Goal: Navigation & Orientation: Find specific page/section

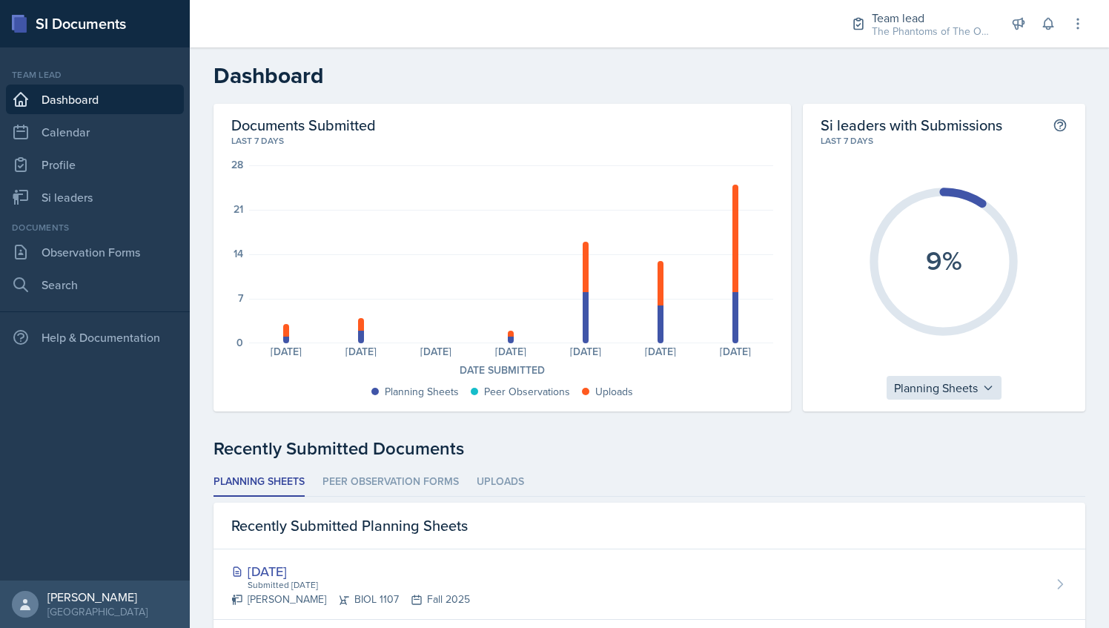
click at [968, 399] on div "Planning Sheets" at bounding box center [944, 388] width 115 height 24
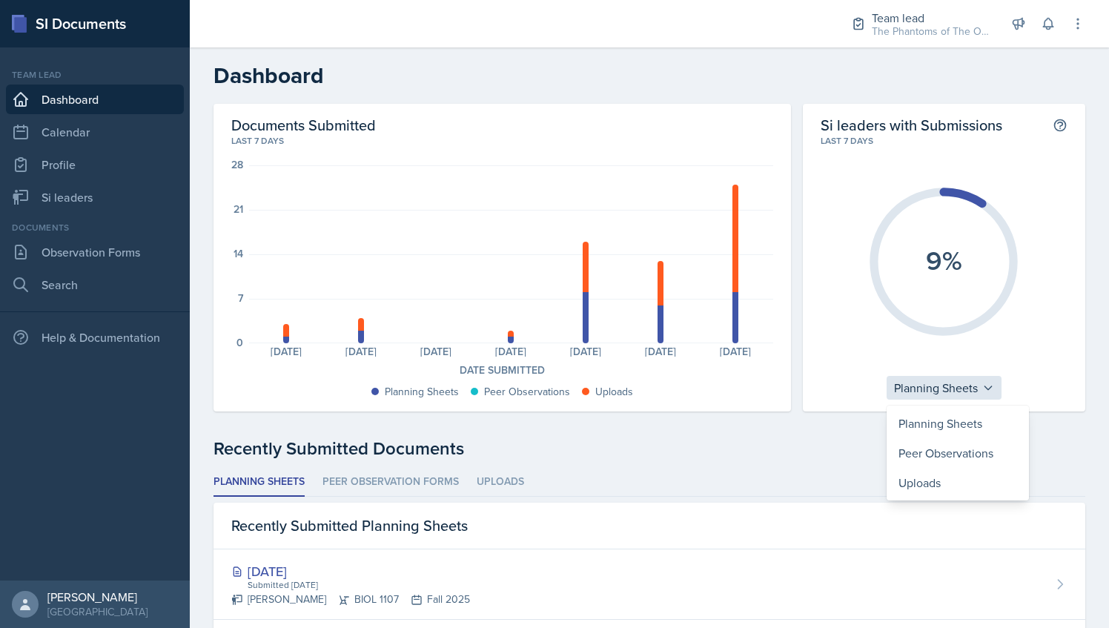
click at [964, 392] on div "Planning Sheets" at bounding box center [944, 388] width 115 height 24
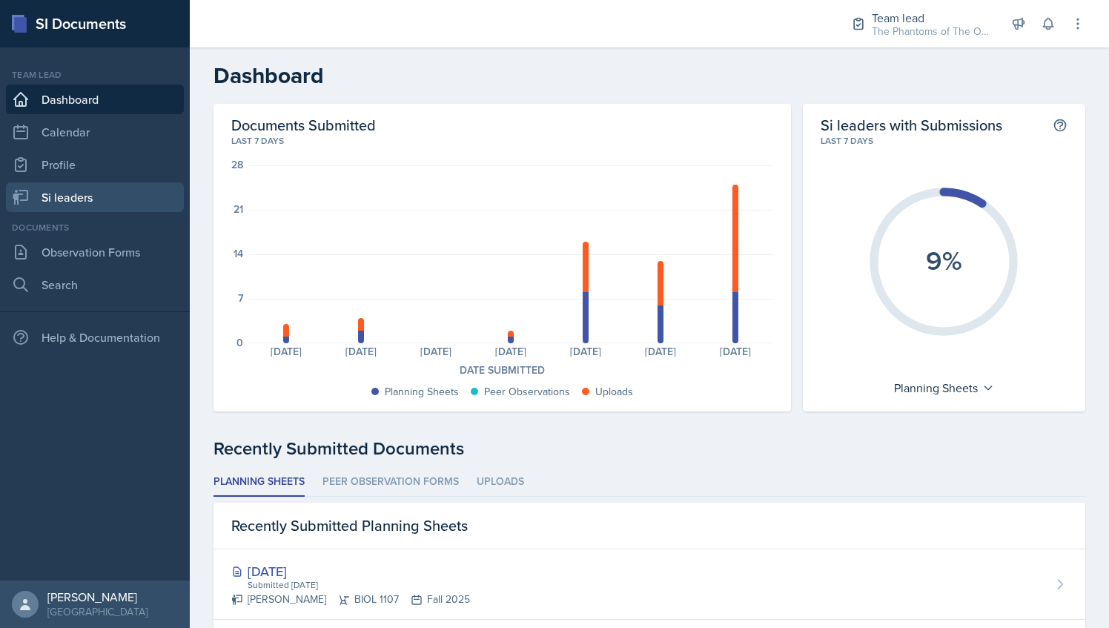
click at [74, 206] on link "Si leaders" at bounding box center [95, 197] width 178 height 30
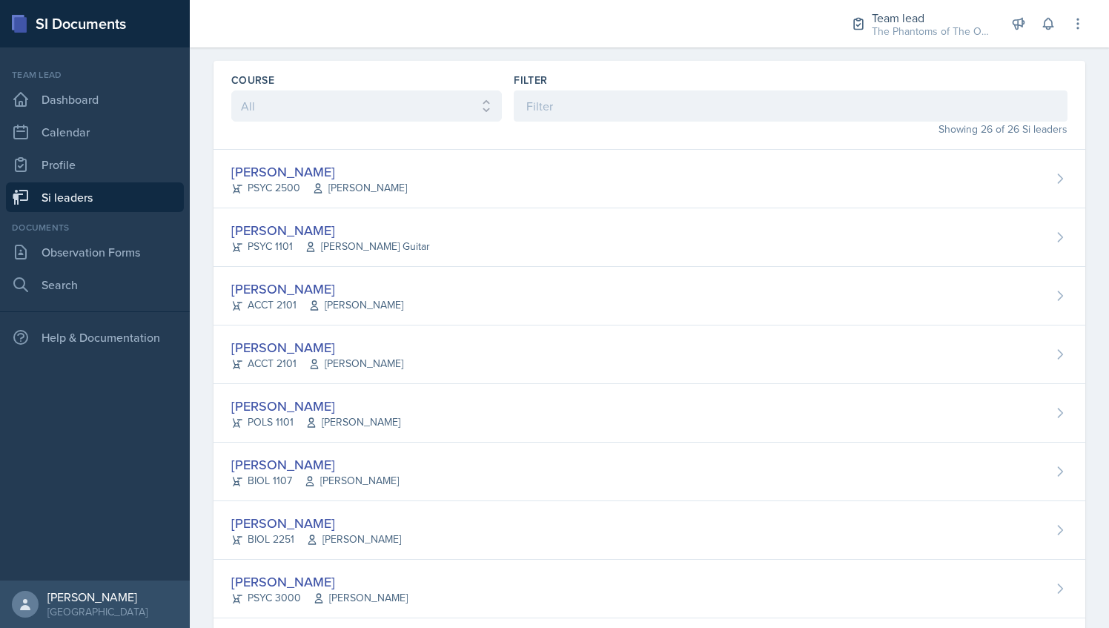
scroll to position [44, 0]
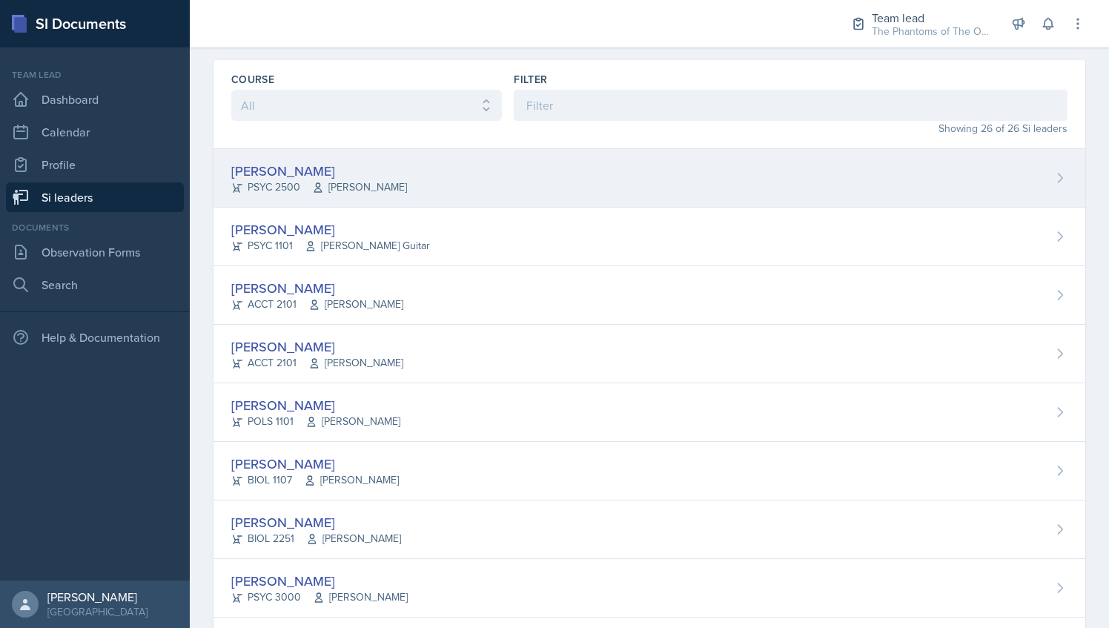
click at [588, 175] on div "[PERSON_NAME] PSYC 2500 [PERSON_NAME]" at bounding box center [649, 178] width 872 height 59
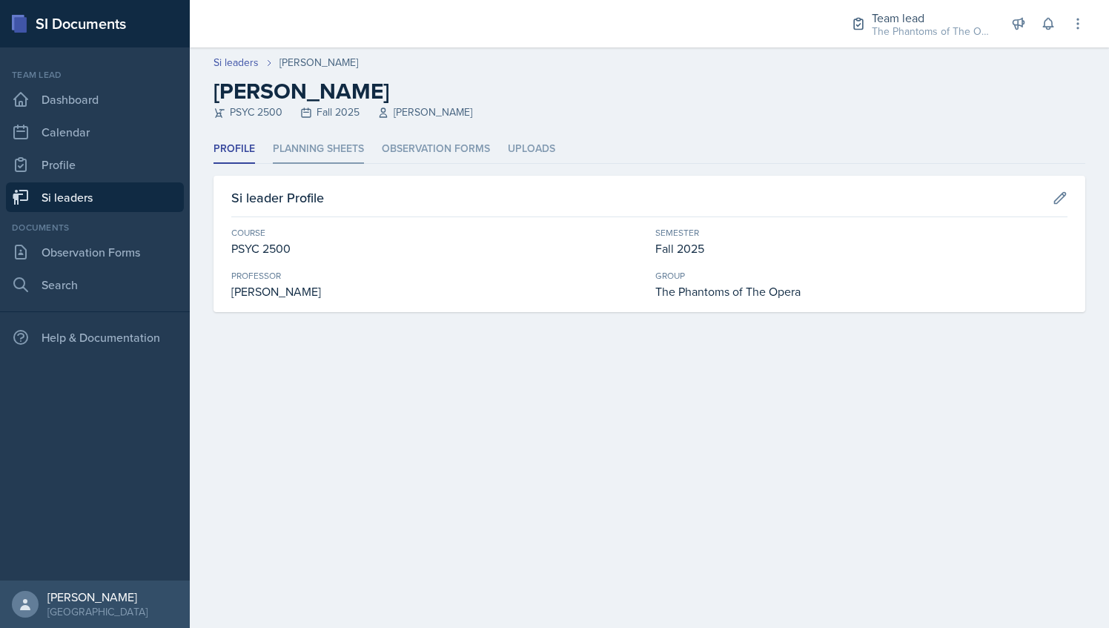
click at [342, 139] on li "Planning Sheets" at bounding box center [318, 149] width 91 height 29
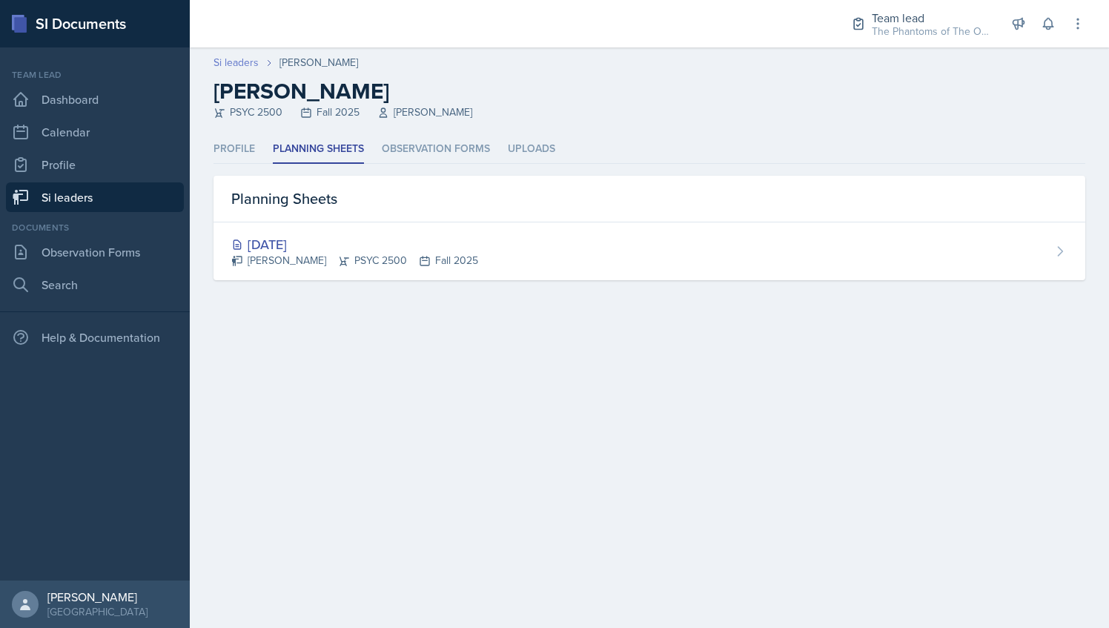
click at [243, 62] on link "Si leaders" at bounding box center [235, 63] width 45 height 16
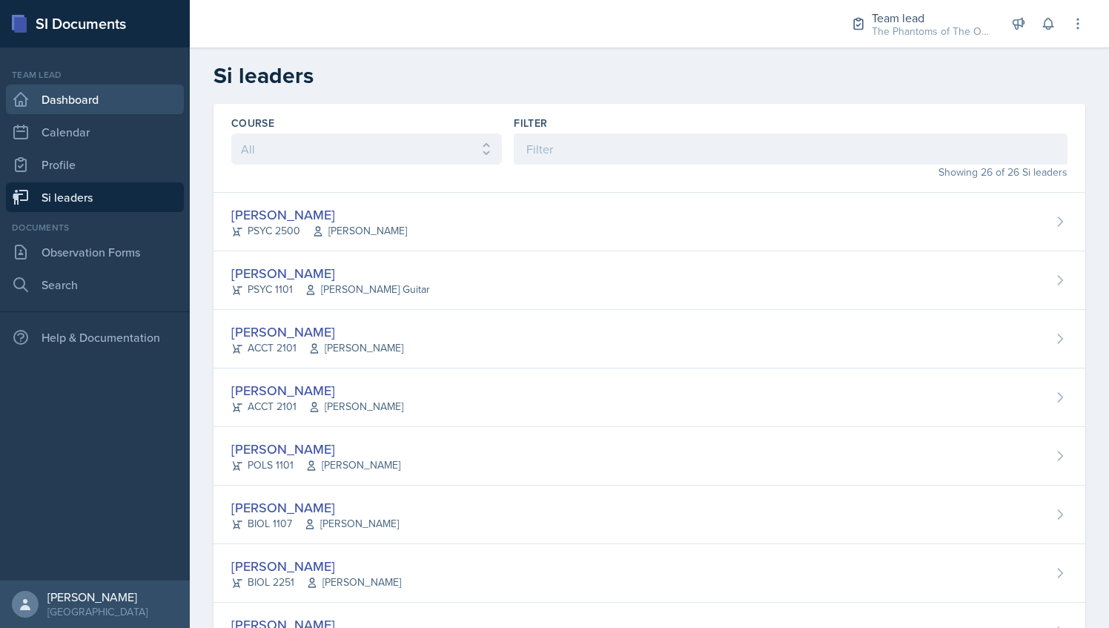
click at [105, 87] on link "Dashboard" at bounding box center [95, 100] width 178 height 30
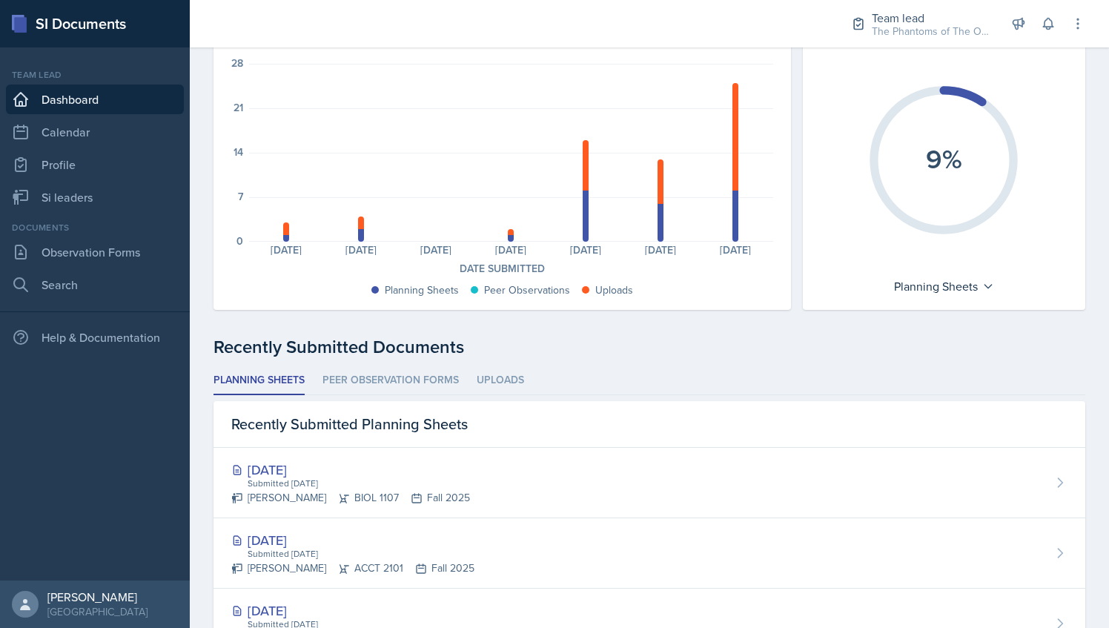
scroll to position [26, 0]
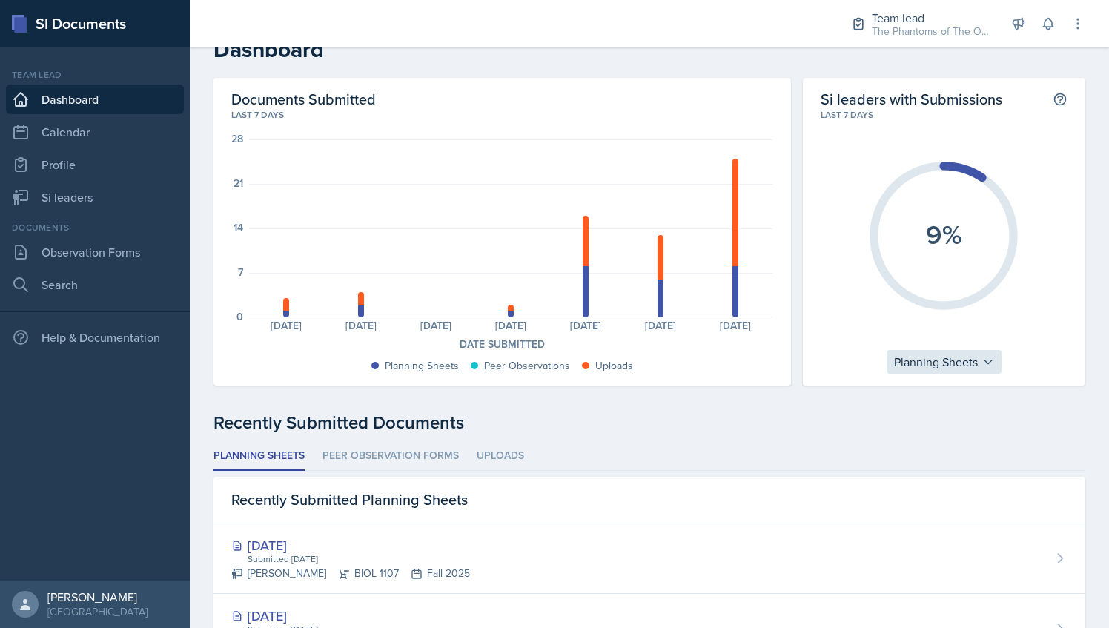
click at [936, 368] on div "Planning Sheets" at bounding box center [944, 362] width 115 height 24
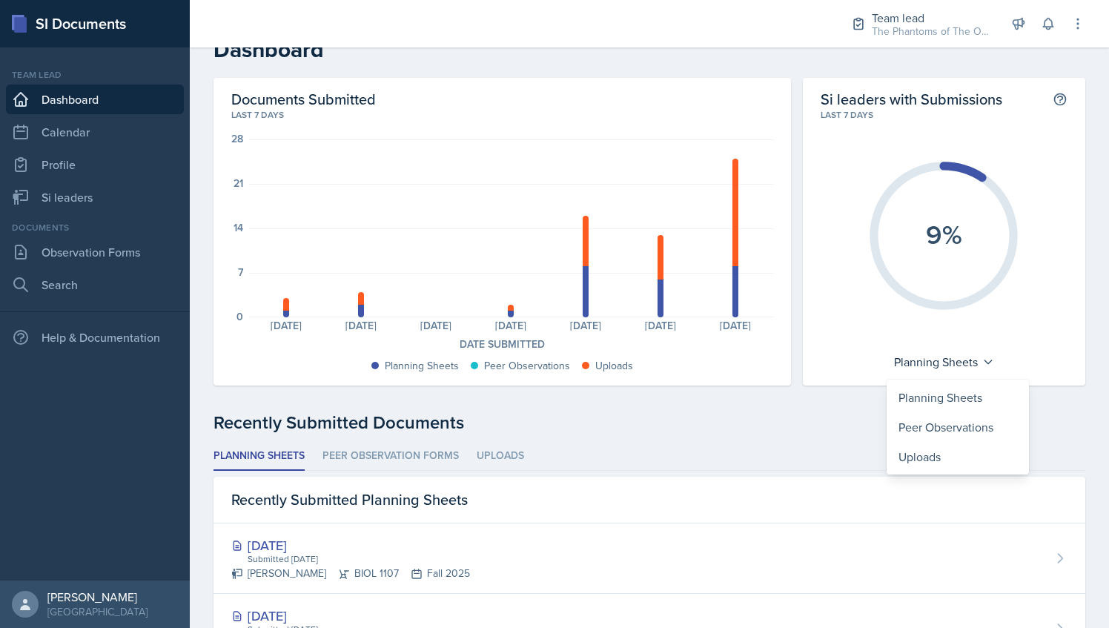
click at [958, 188] on icon "9%" at bounding box center [944, 236] width 166 height 166
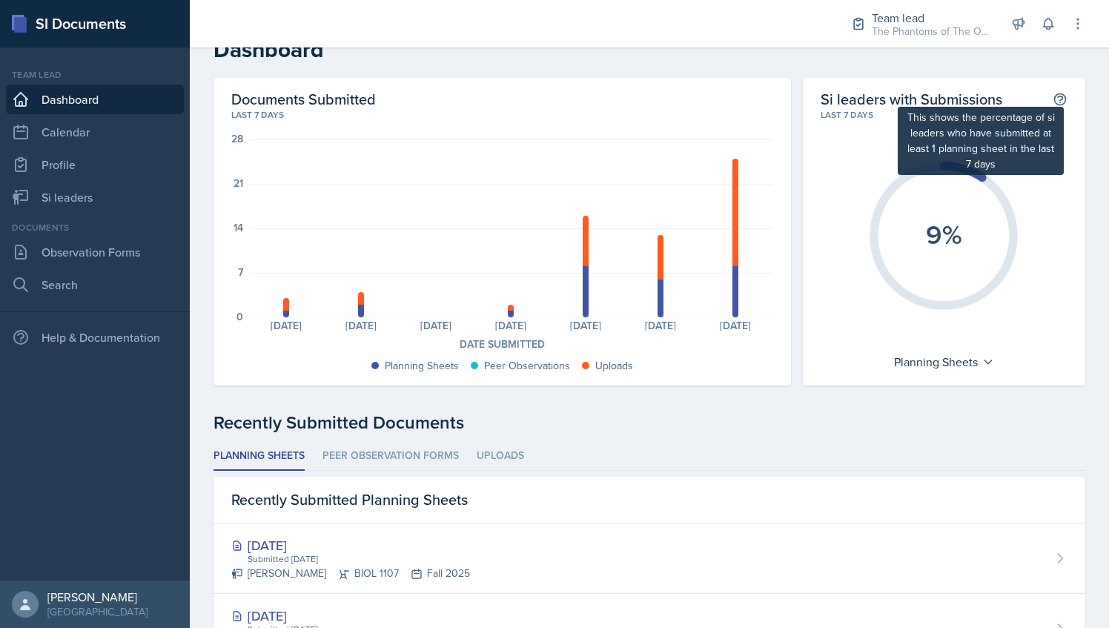
click at [1053, 101] on icon at bounding box center [1060, 99] width 15 height 15
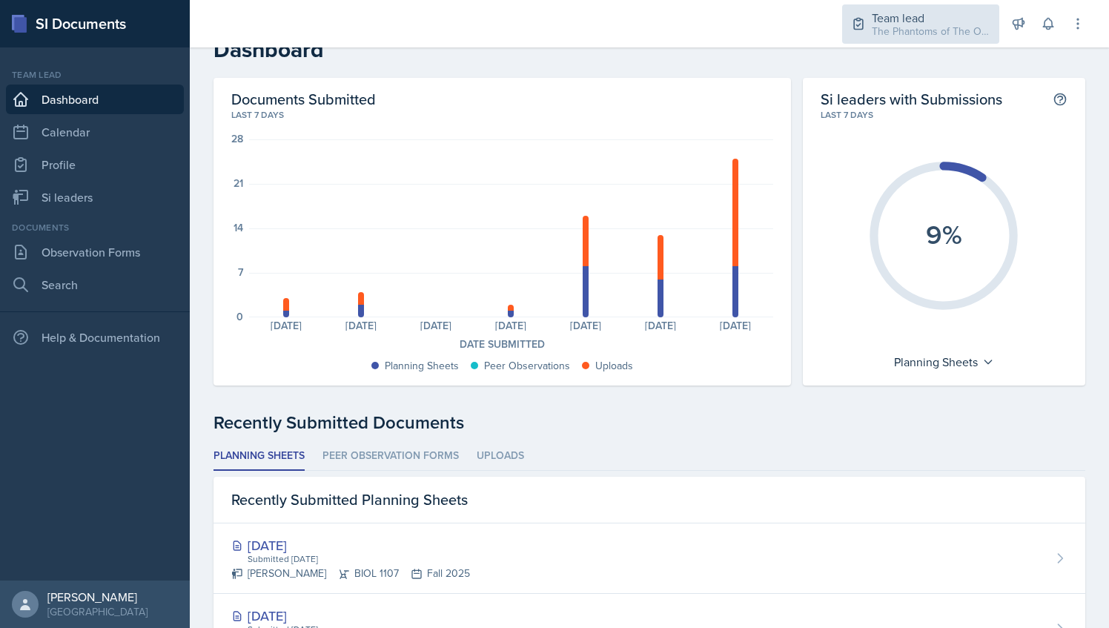
click at [961, 29] on div "The Phantoms of The Opera / Fall 2025" at bounding box center [931, 32] width 119 height 16
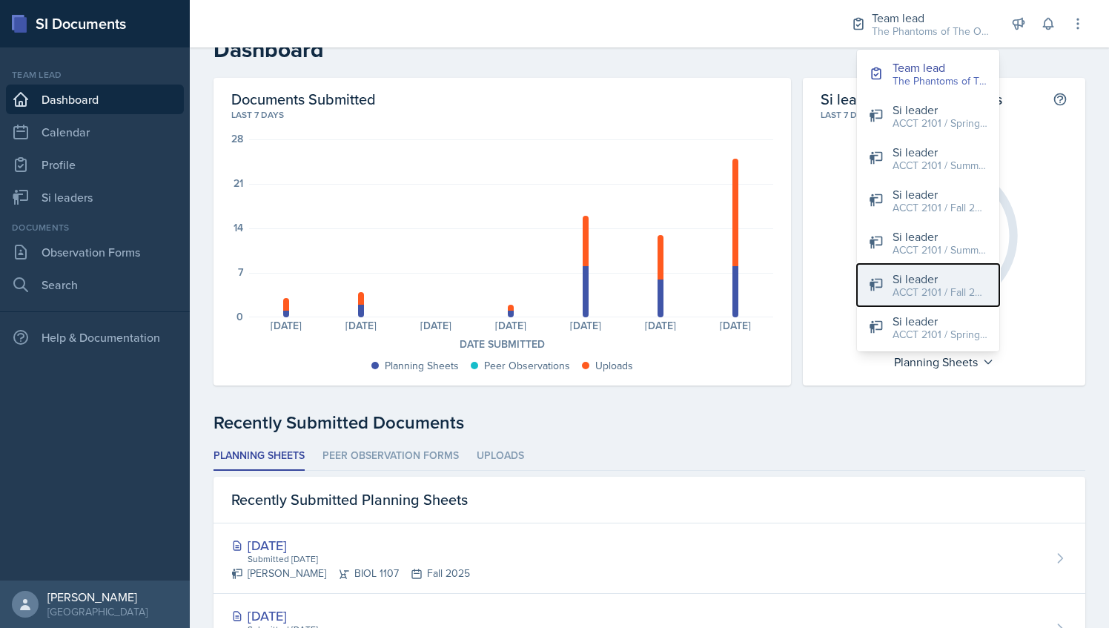
click at [956, 289] on div "ACCT 2101 / Fall 2025" at bounding box center [940, 293] width 95 height 16
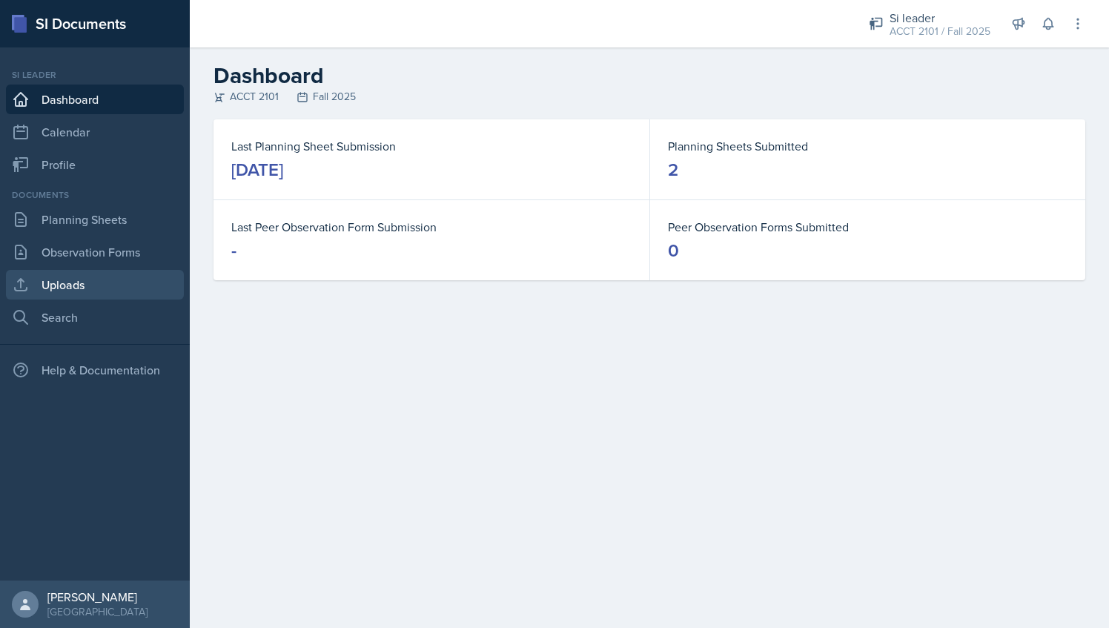
click at [113, 288] on link "Uploads" at bounding box center [95, 285] width 178 height 30
